Goal: Navigation & Orientation: Find specific page/section

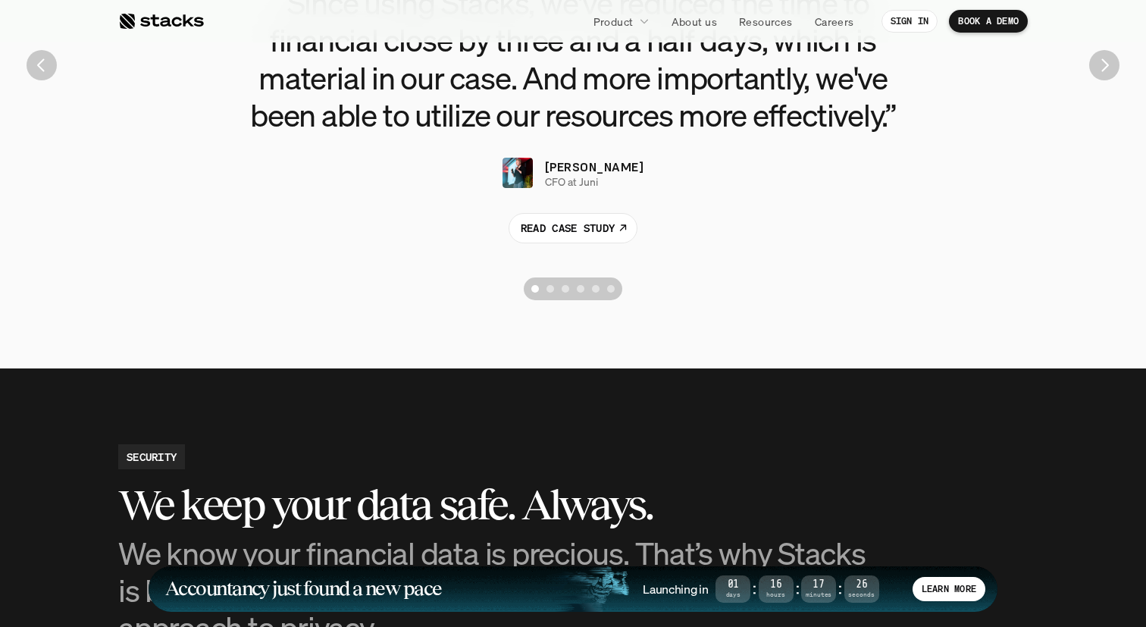
scroll to position [3655, 0]
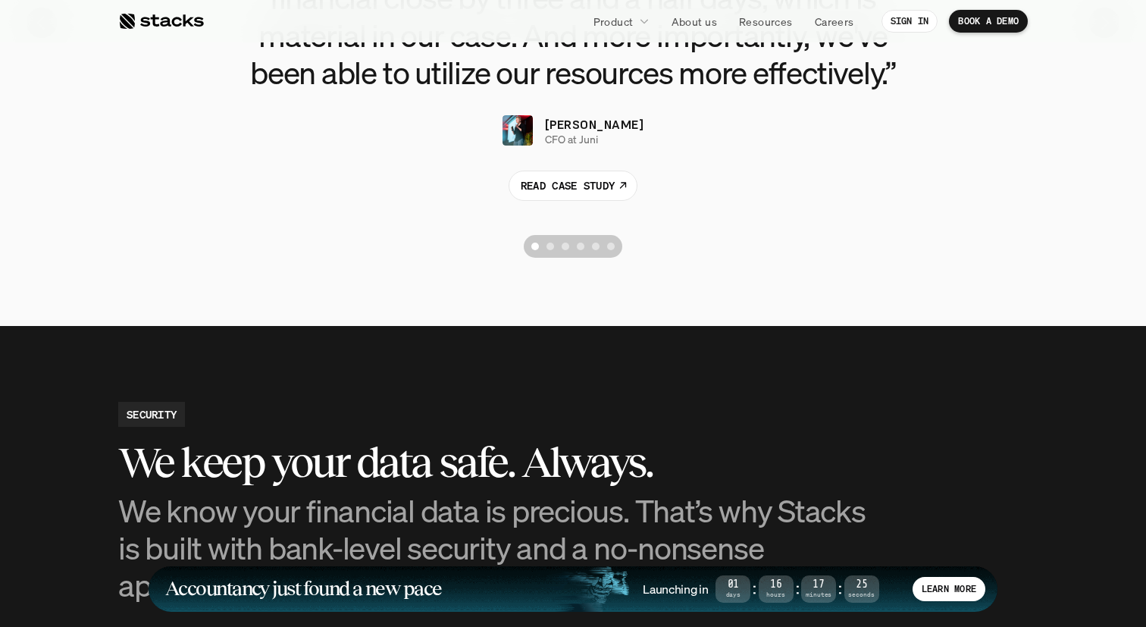
click at [568, 249] on button "Scroll to page 3" at bounding box center [565, 246] width 15 height 23
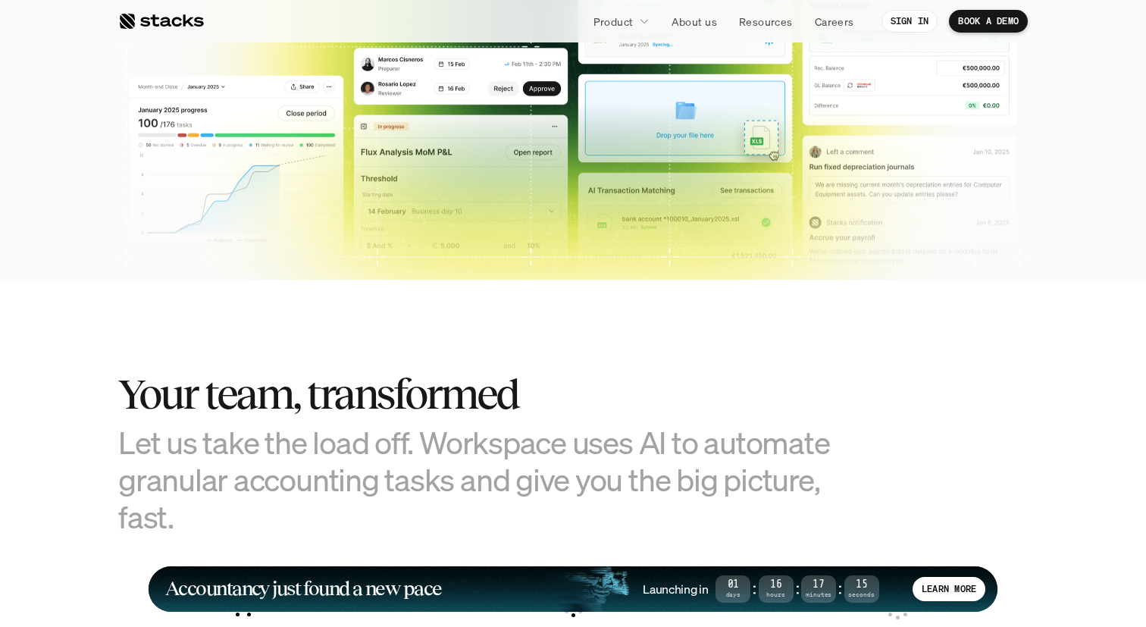
scroll to position [0, 0]
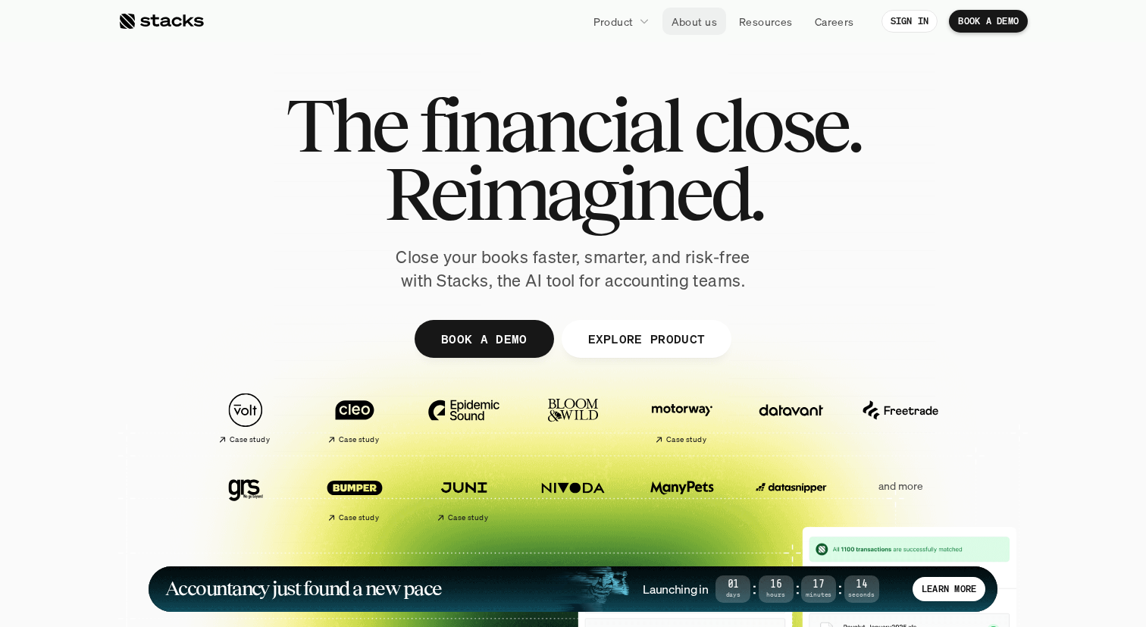
click at [690, 14] on p "About us" at bounding box center [693, 22] width 45 height 16
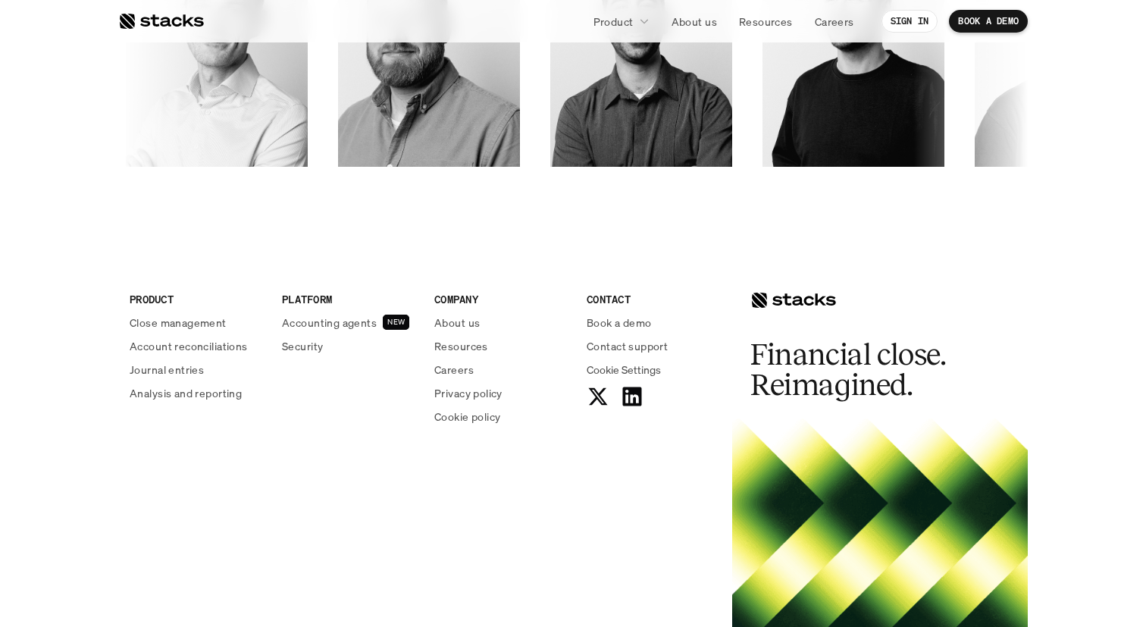
scroll to position [2647, 0]
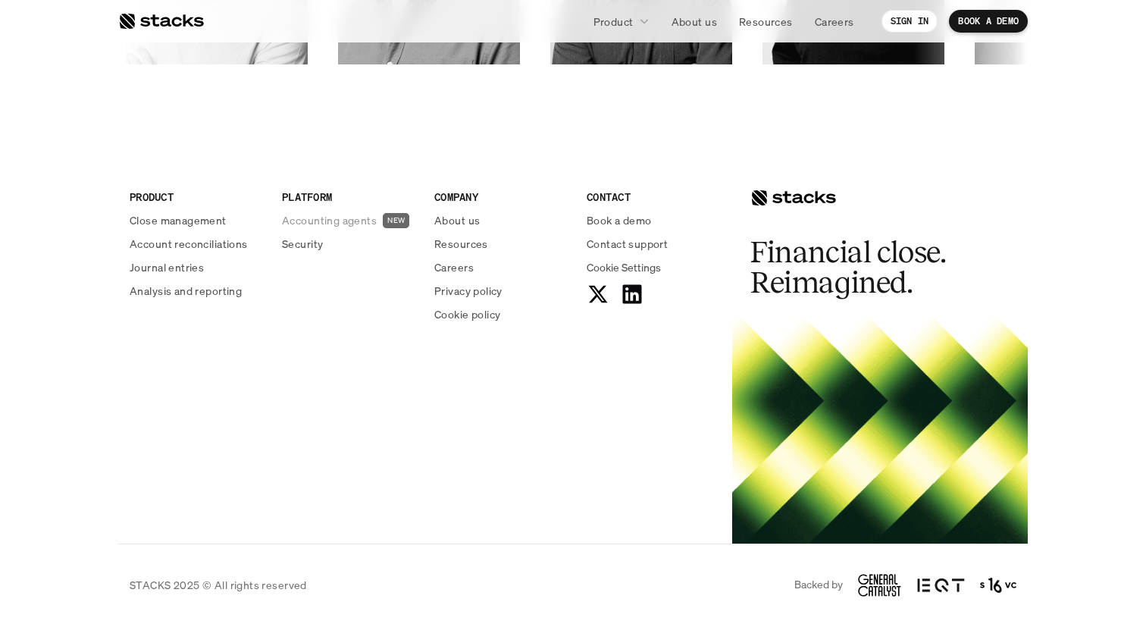
click at [312, 225] on p "Accounting agents" at bounding box center [329, 220] width 95 height 16
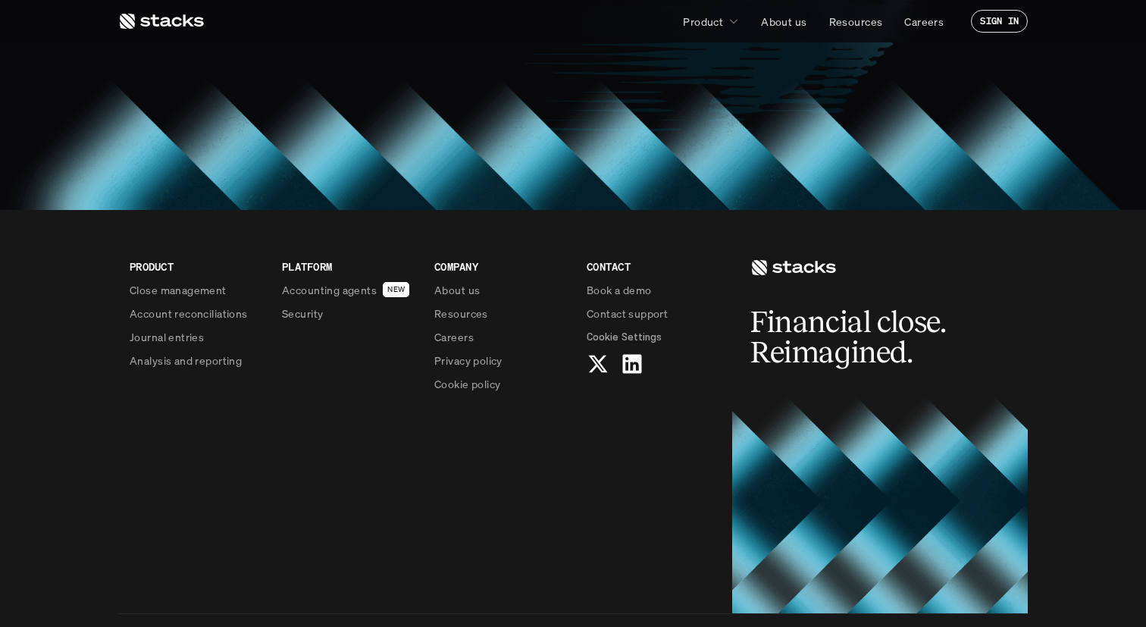
scroll to position [1316, 0]
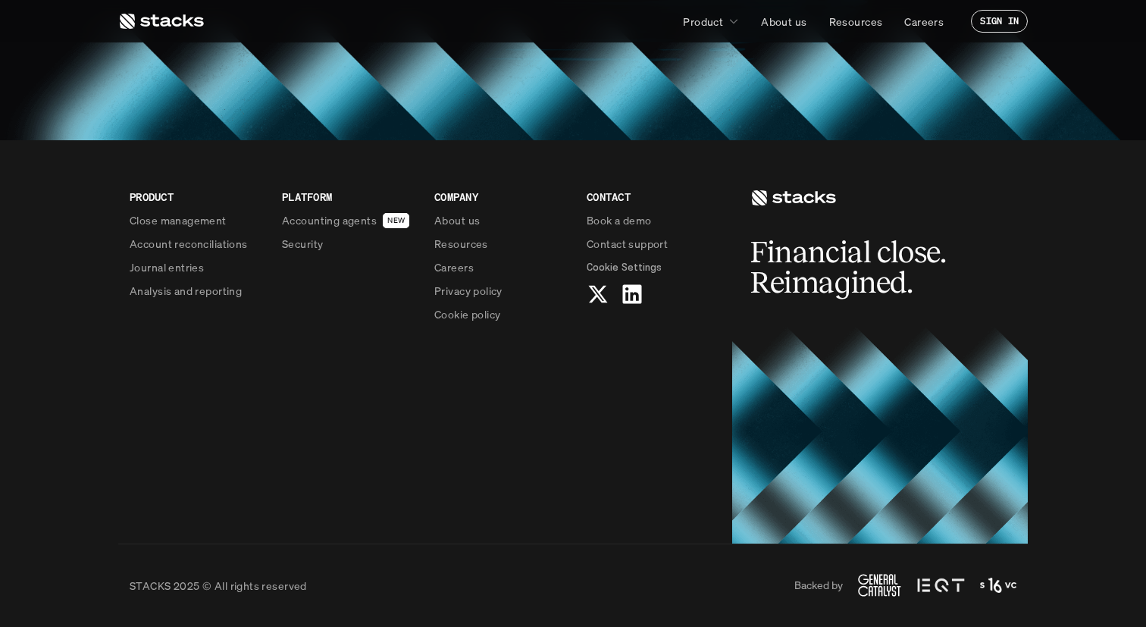
scroll to position [2647, 0]
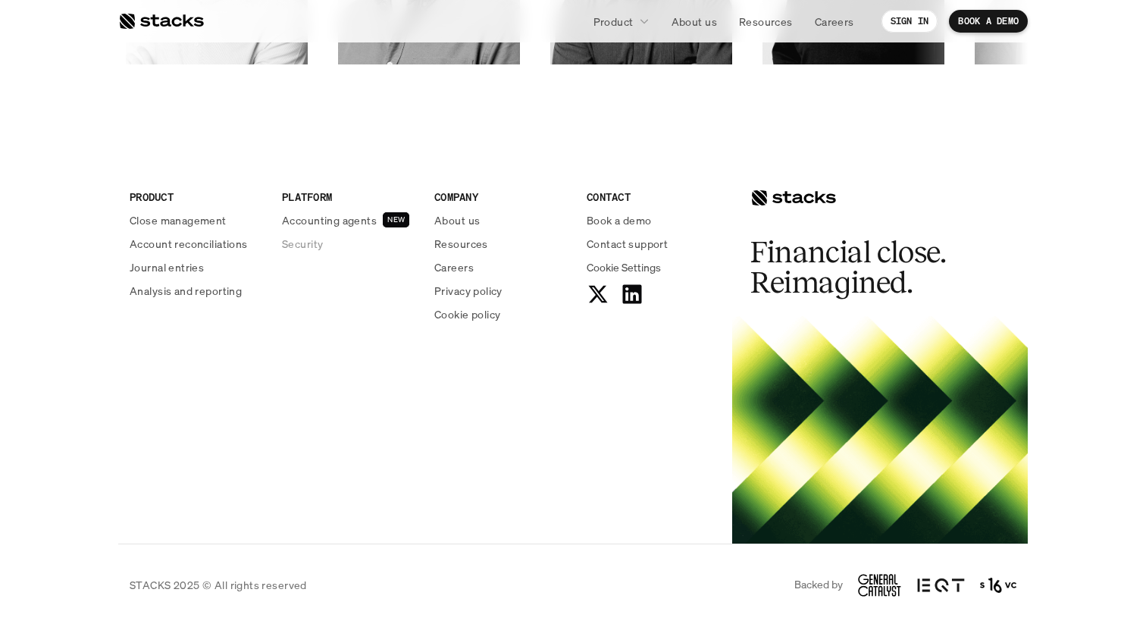
click at [298, 239] on p "Security" at bounding box center [302, 244] width 41 height 16
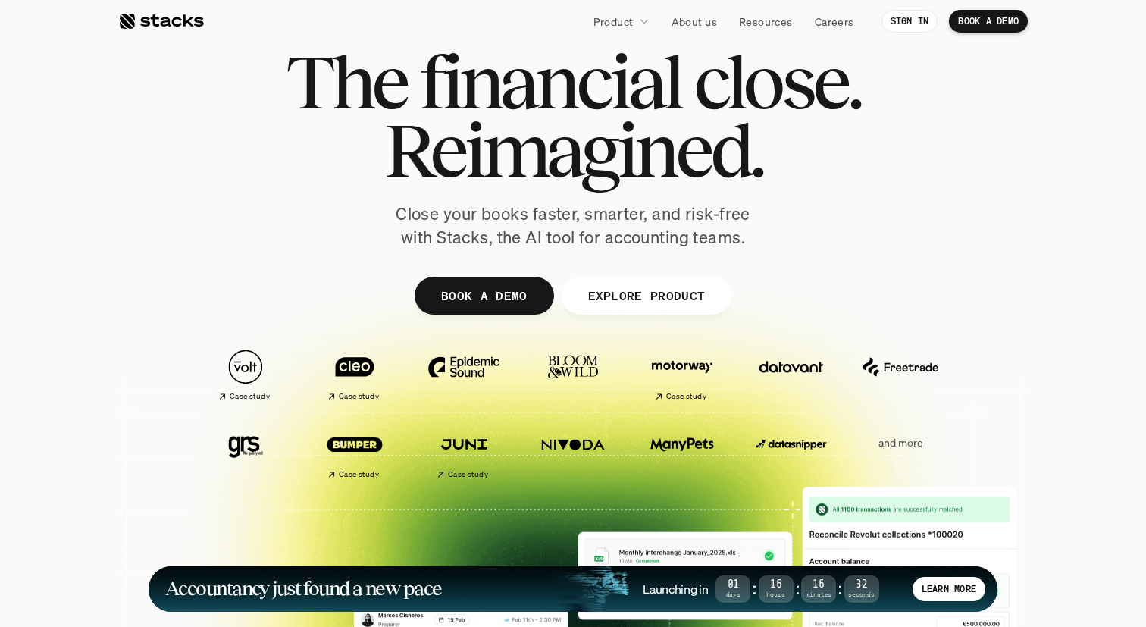
scroll to position [58, 0]
